Goal: Check status: Check status

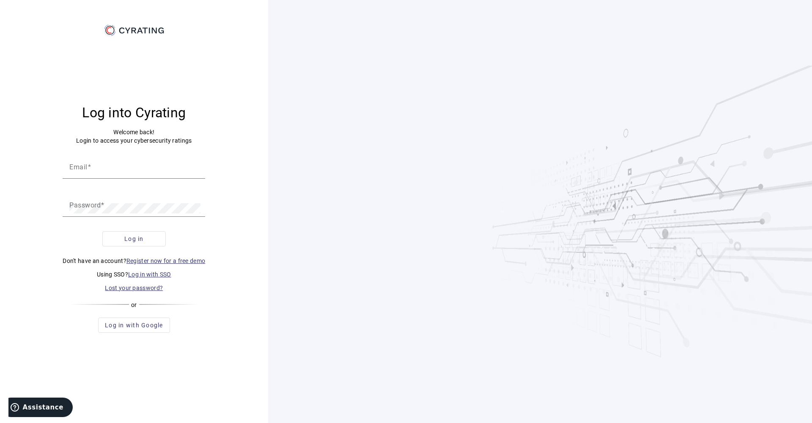
click at [169, 269] on form "Email Password Log in Don't have an account? Register now for a free demo Using…" at bounding box center [134, 223] width 143 height 137
click at [160, 271] on link "Log in with SSO" at bounding box center [149, 274] width 43 height 7
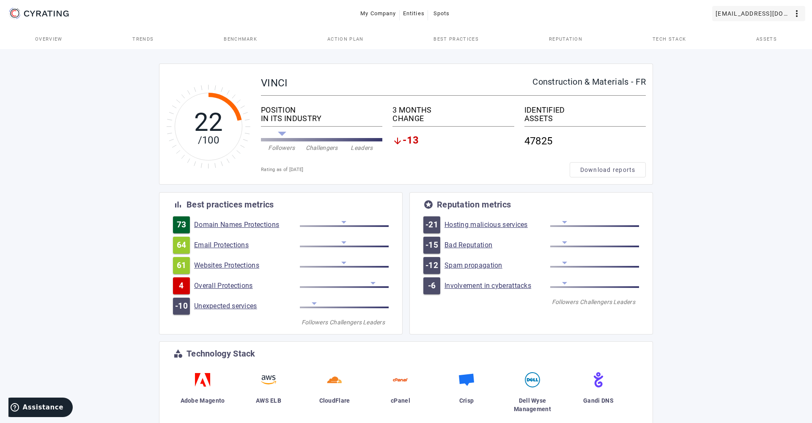
click at [768, 17] on span "[EMAIL_ADDRESS][DOMAIN_NAME]" at bounding box center [754, 14] width 76 height 14
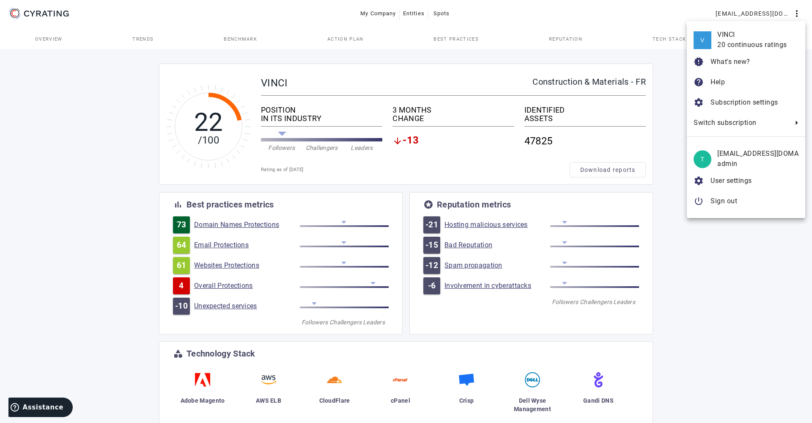
click at [650, 52] on div at bounding box center [406, 211] width 812 height 423
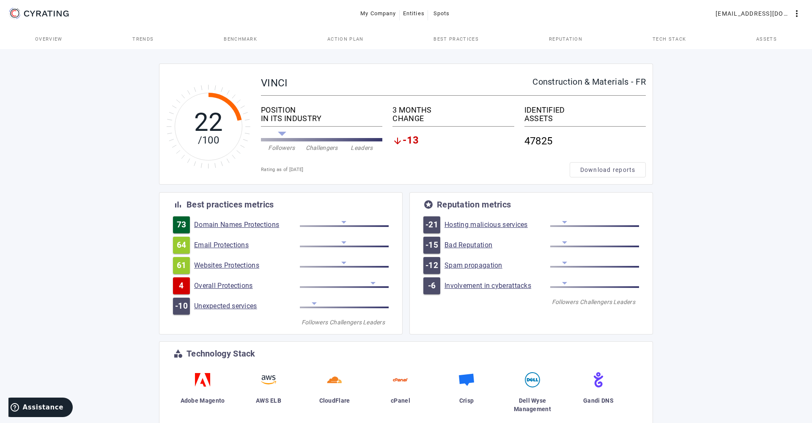
click at [745, 41] on link "Assets" at bounding box center [766, 39] width 91 height 20
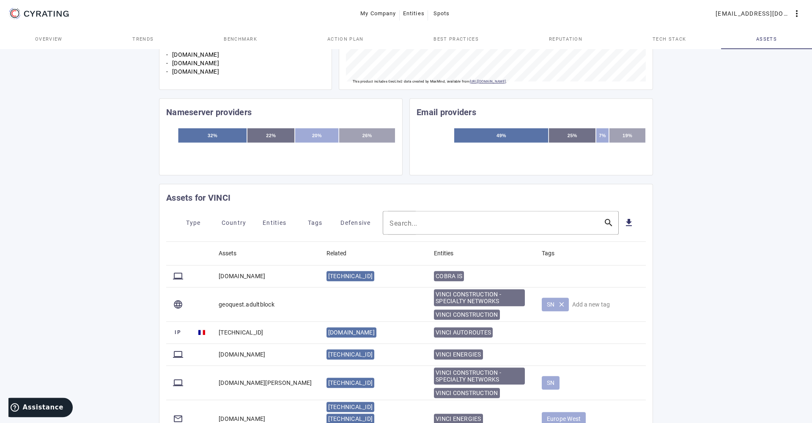
scroll to position [275, 0]
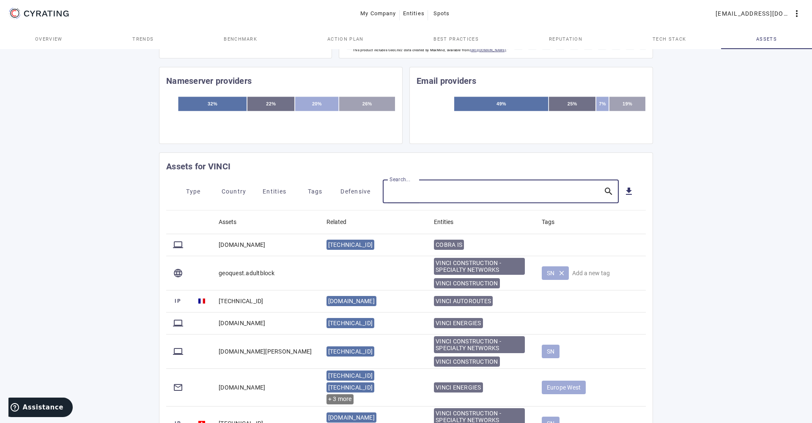
click at [424, 186] on input "Search..." at bounding box center [493, 191] width 207 height 10
paste input "[DOMAIN_NAME]"
type input "[DOMAIN_NAME]"
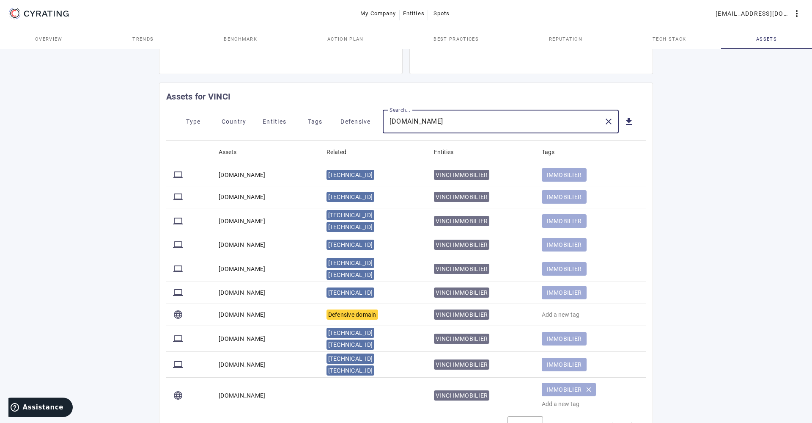
scroll to position [345, 0]
